Goal: Transaction & Acquisition: Book appointment/travel/reservation

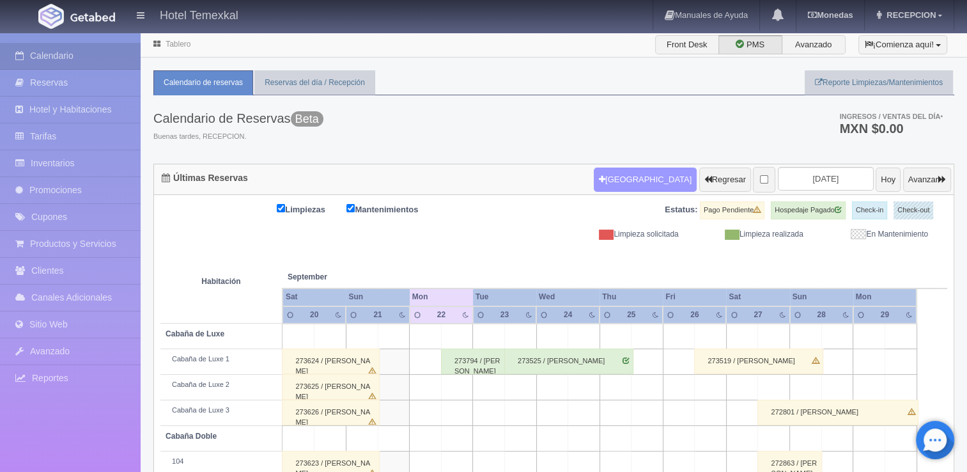
click at [641, 180] on button "Nueva Reserva" at bounding box center [645, 179] width 103 height 24
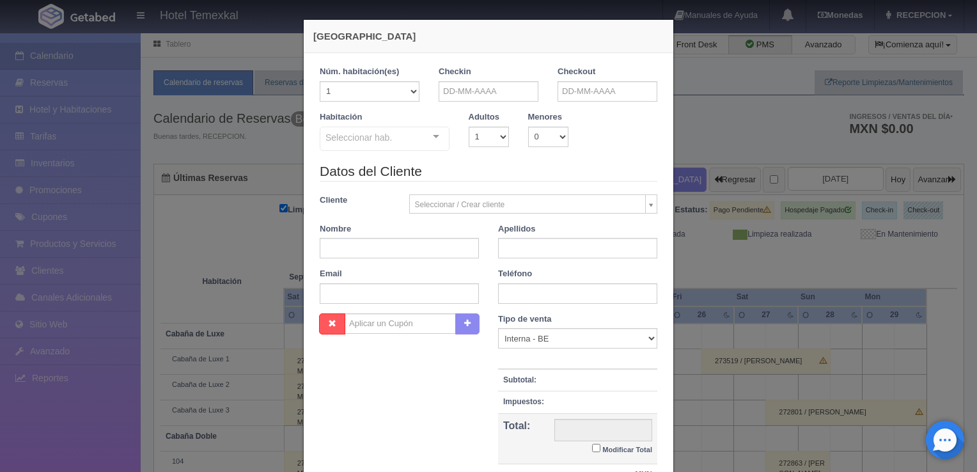
checkbox input "false"
click at [455, 101] on body "Hotel Temexkal Manuales de Ayuda Actualizaciones recientes Monedas Tipo de camb…" at bounding box center [488, 343] width 977 height 622
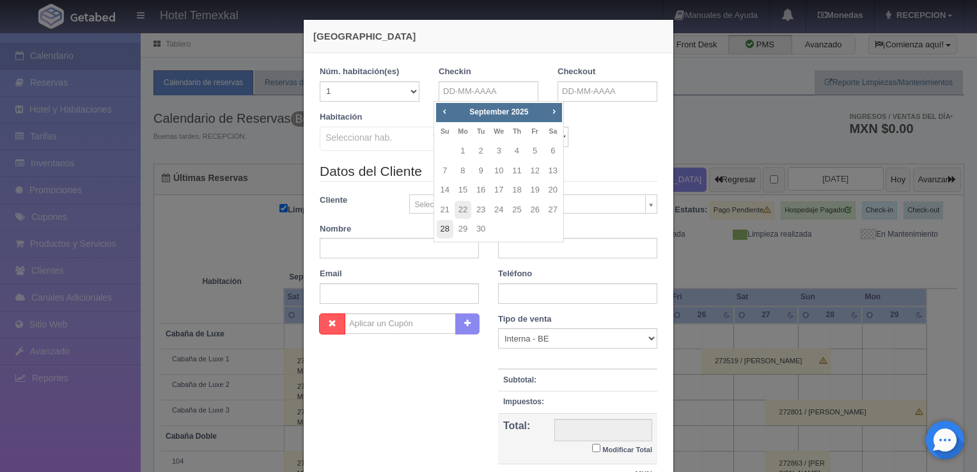
click at [444, 224] on link "28" at bounding box center [445, 229] width 17 height 19
type input "[DATE]"
checkbox input "false"
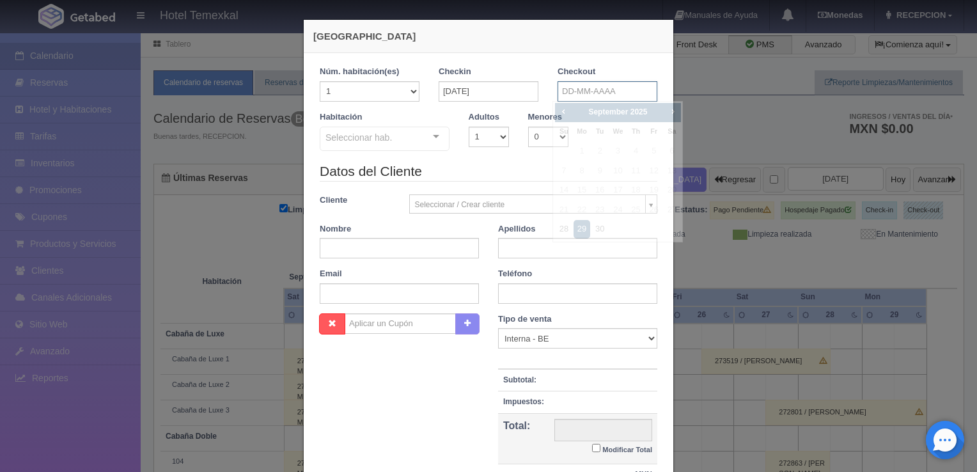
click at [571, 83] on input "text" at bounding box center [607, 91] width 100 height 20
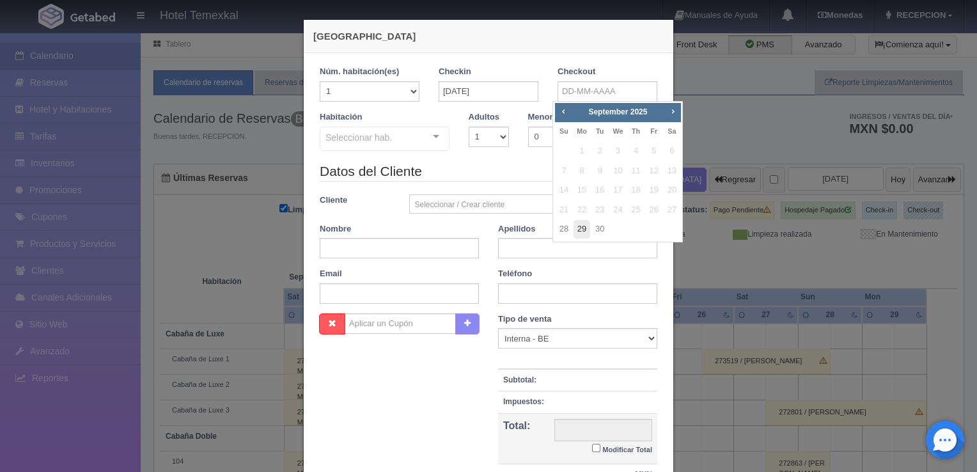
click at [584, 230] on link "29" at bounding box center [581, 229] width 17 height 19
type input "[DATE]"
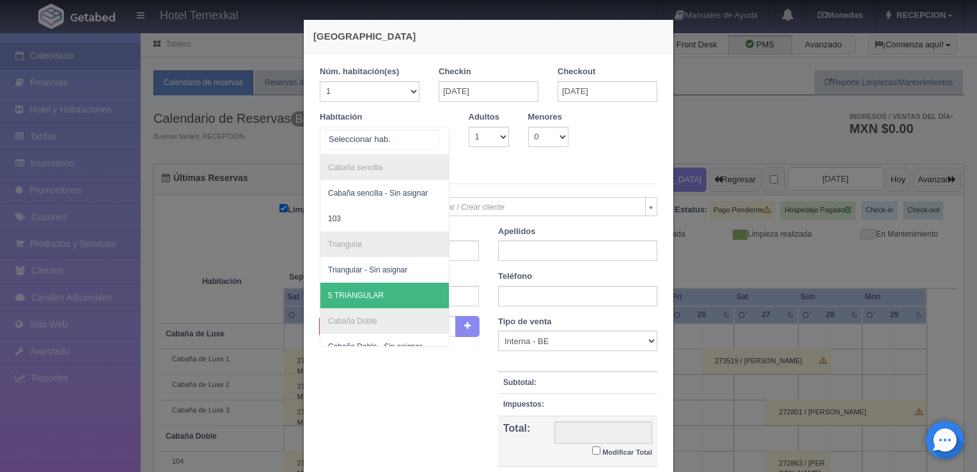
scroll to position [141, 0]
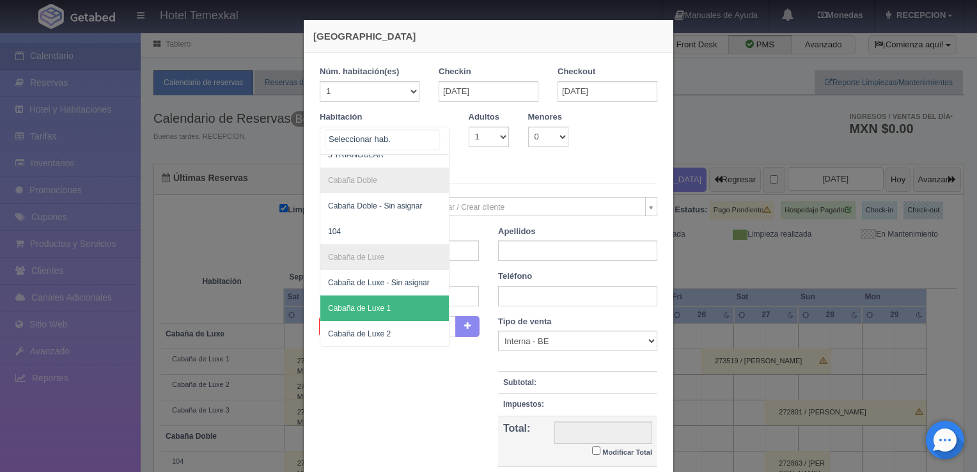
click at [376, 306] on span "Cabaña de Luxe 1" at bounding box center [359, 308] width 63 height 9
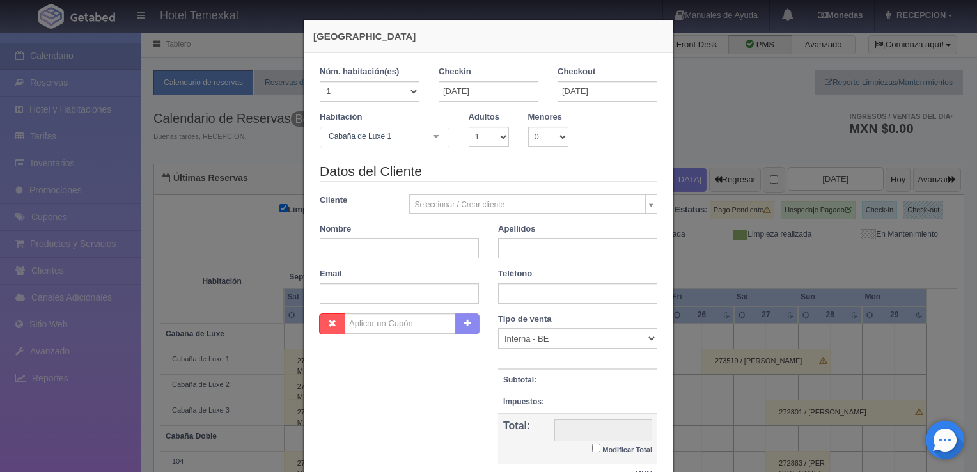
scroll to position [0, 0]
checkbox input "false"
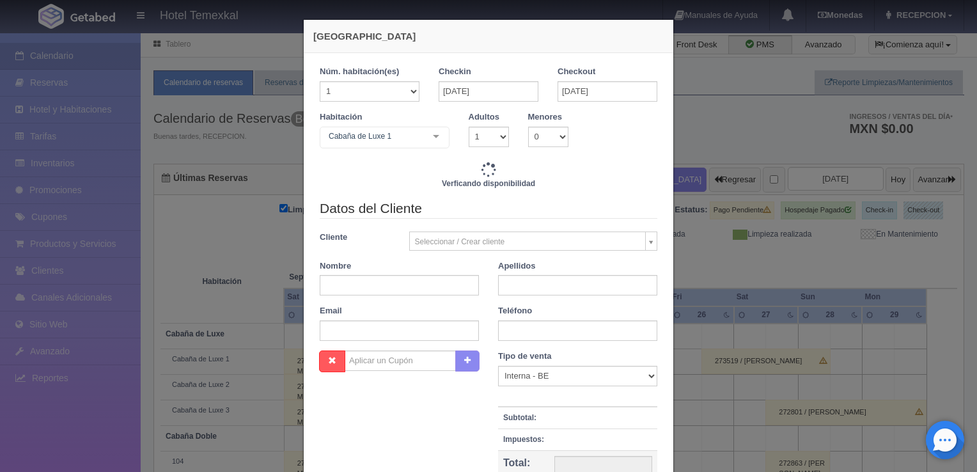
click at [384, 147] on div "Cabaña de Luxe 1" at bounding box center [385, 138] width 130 height 22
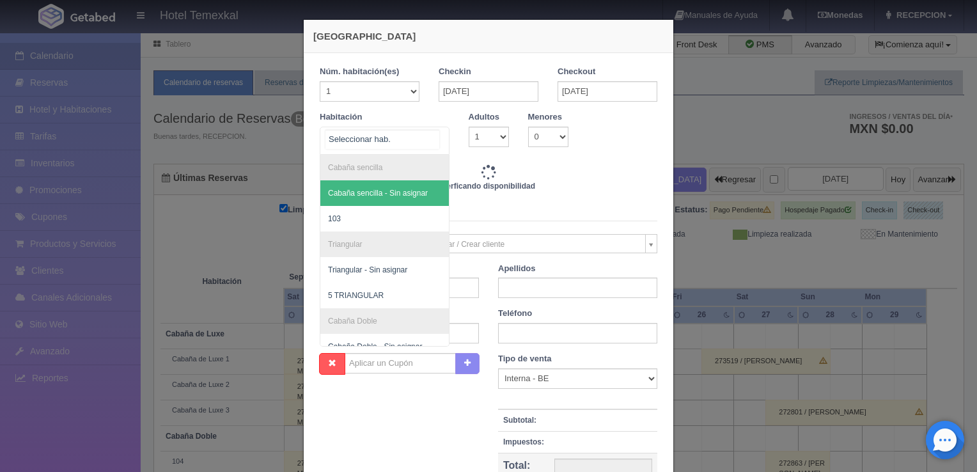
type input "4800.00"
checkbox input "false"
click at [352, 212] on span "103" at bounding box center [384, 219] width 128 height 26
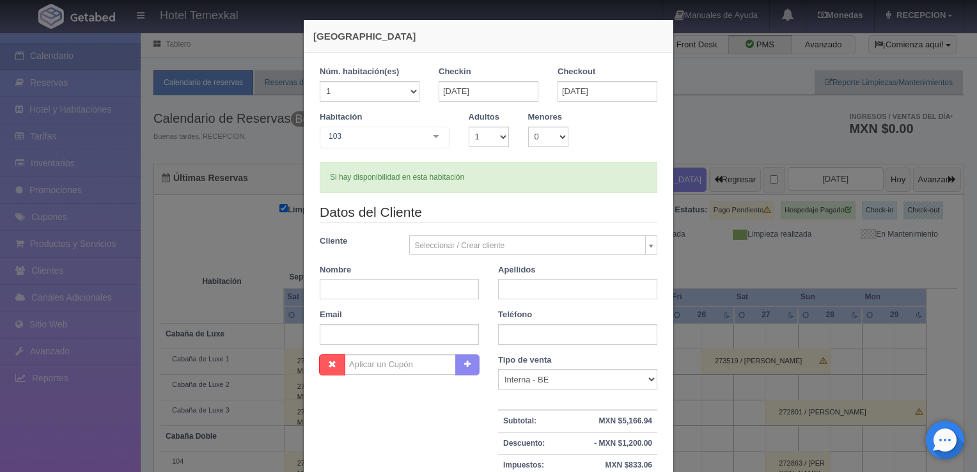
checkbox input "false"
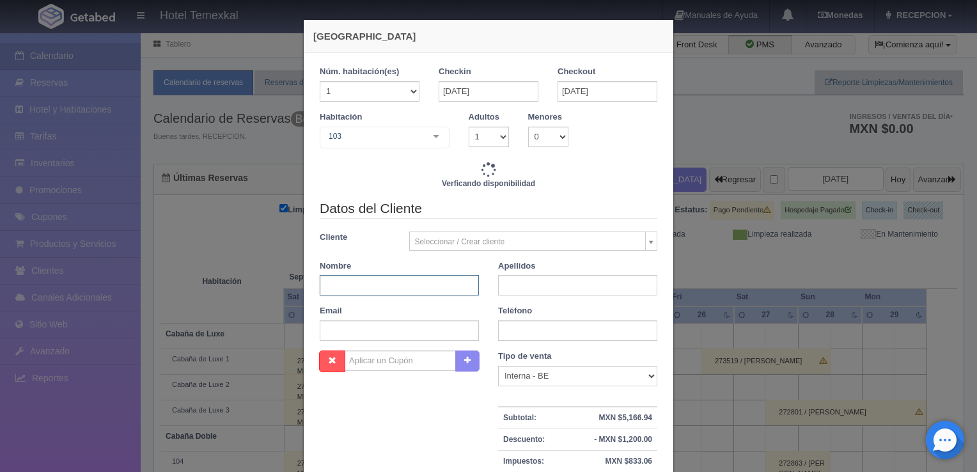
click at [366, 281] on input "text" at bounding box center [399, 285] width 159 height 20
type input "A"
type input "2550.00"
checkbox input "false"
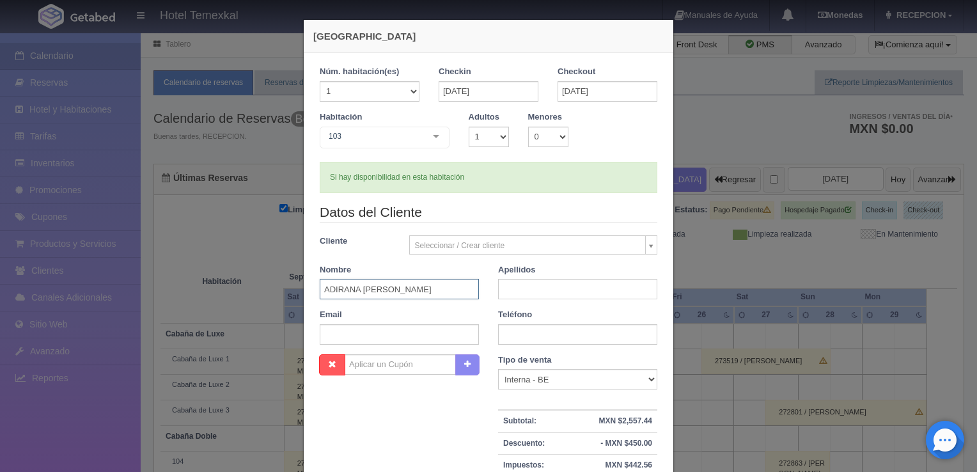
type input "ADIRANA [PERSON_NAME]"
type input "K"
type input "[PERSON_NAME]"
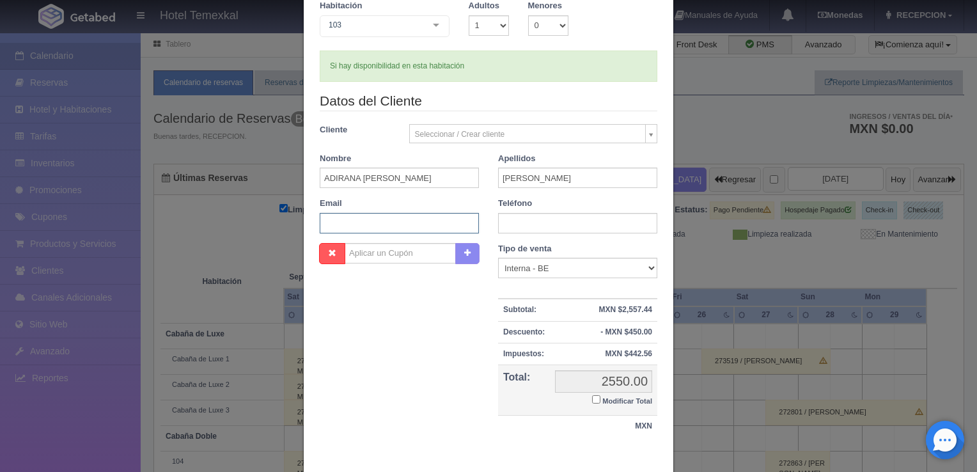
scroll to position [112, 0]
click at [595, 398] on label "Modificar Total" at bounding box center [622, 399] width 60 height 15
click at [595, 398] on input "Modificar Total" at bounding box center [596, 398] width 8 height 8
checkbox input "true"
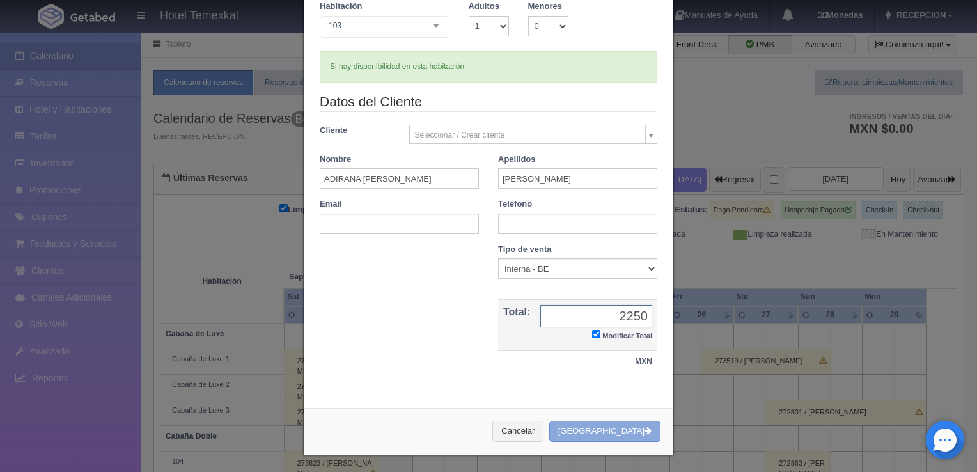
type input "2250"
click at [627, 434] on button "Crear Reserva" at bounding box center [604, 431] width 111 height 21
